Goal: Navigation & Orientation: Find specific page/section

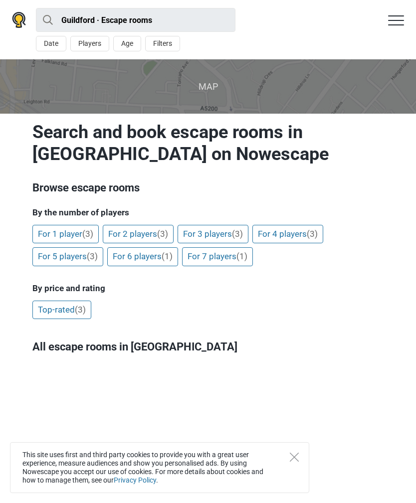
scroll to position [66, 0]
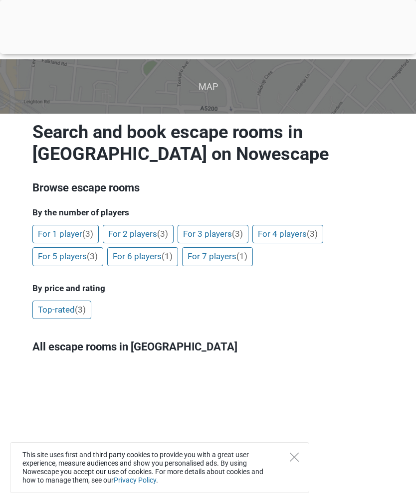
click at [292, 235] on link "For 4 players (3)" at bounding box center [287, 234] width 71 height 19
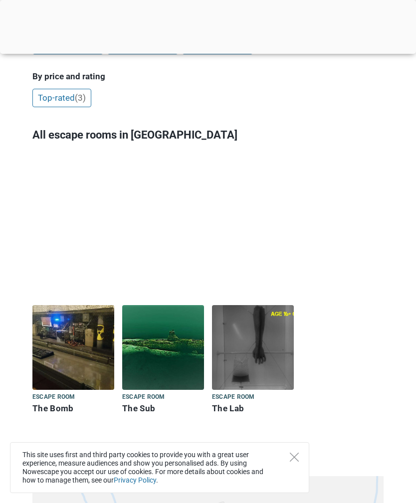
scroll to position [352, 0]
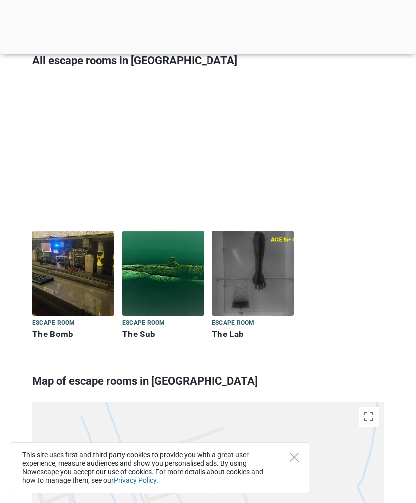
click at [77, 285] on img at bounding box center [73, 273] width 82 height 85
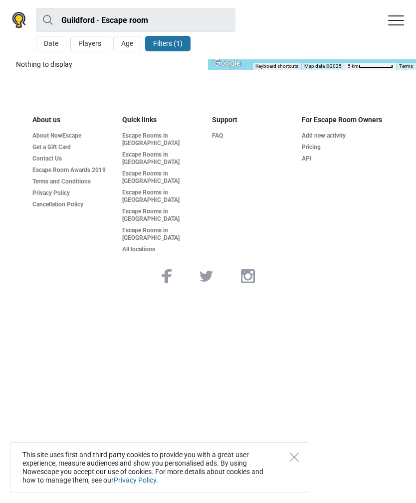
click at [290, 457] on icon "Close" at bounding box center [294, 456] width 9 height 9
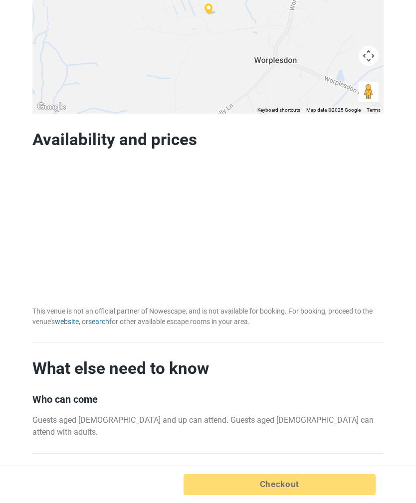
scroll to position [729, 0]
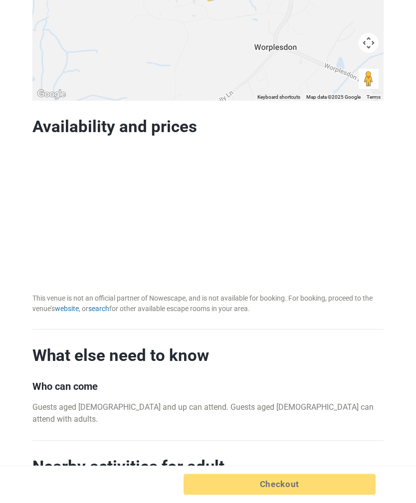
click at [67, 305] on link "website" at bounding box center [67, 309] width 24 height 8
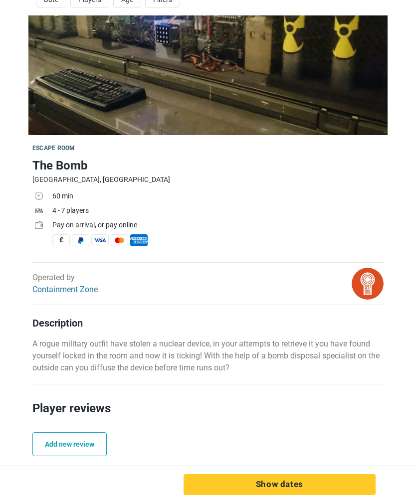
scroll to position [16, 0]
